Goal: Navigation & Orientation: Understand site structure

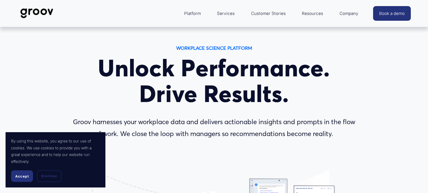
click at [27, 175] on span "Accept" at bounding box center [22, 177] width 14 height 4
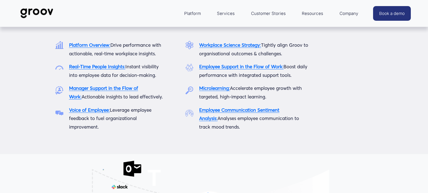
click at [192, 14] on span "Platform" at bounding box center [192, 14] width 17 height 8
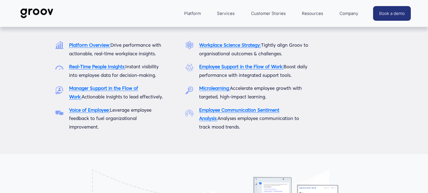
click at [195, 13] on span "Platform" at bounding box center [192, 14] width 17 height 8
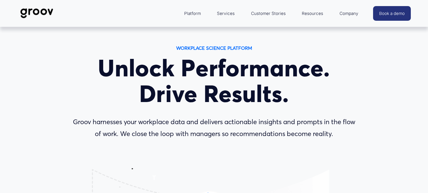
click at [40, 11] on img at bounding box center [36, 13] width 39 height 18
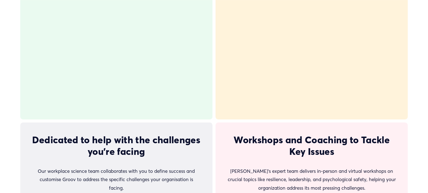
scroll to position [1524, 0]
